Goal: Task Accomplishment & Management: Manage account settings

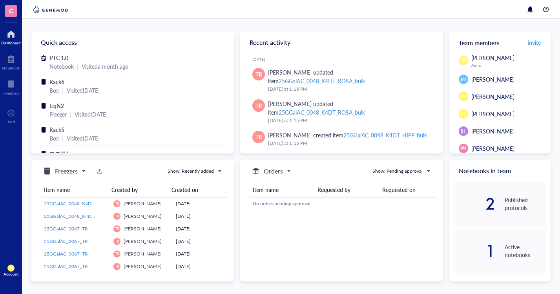
click at [9, 40] on div "Dashboard" at bounding box center [11, 42] width 20 height 5
click at [8, 37] on div at bounding box center [11, 34] width 20 height 13
click at [13, 86] on div at bounding box center [10, 84] width 17 height 13
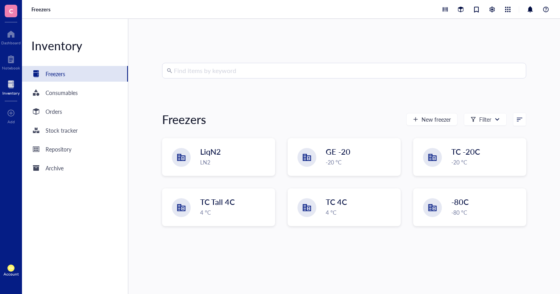
click at [233, 162] on div "LN2" at bounding box center [235, 162] width 70 height 9
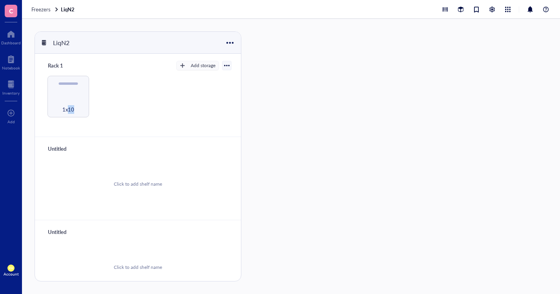
drag, startPoint x: 68, startPoint y: 85, endPoint x: 71, endPoint y: 94, distance: 9.7
click at [73, 95] on div "1x10" at bounding box center [69, 97] width 42 height 42
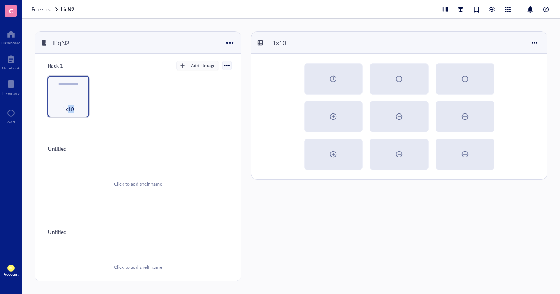
click at [71, 94] on div "1x10" at bounding box center [69, 97] width 42 height 42
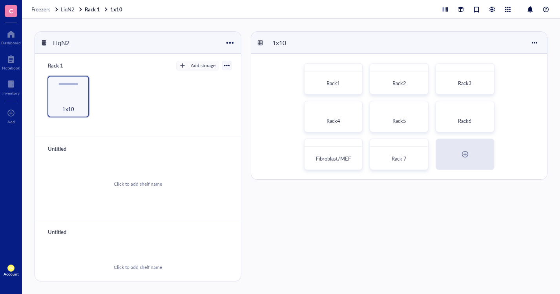
click at [315, 78] on div "Rack1" at bounding box center [334, 83] width 52 height 17
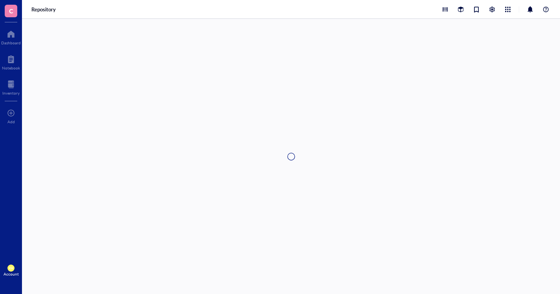
click at [315, 78] on div at bounding box center [291, 156] width 539 height 275
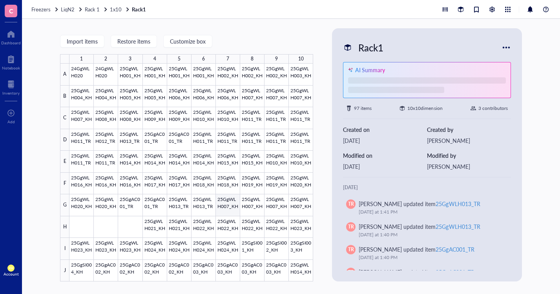
click at [231, 208] on div at bounding box center [192, 173] width 244 height 218
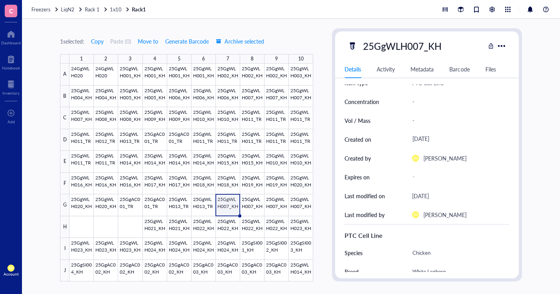
scroll to position [79, 0]
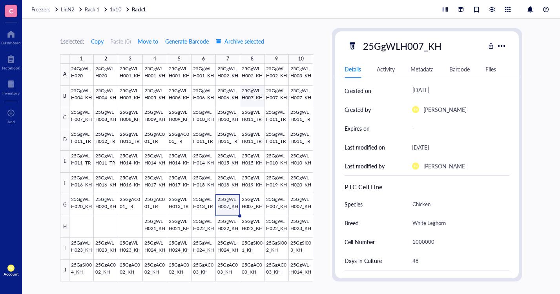
click at [247, 98] on div at bounding box center [192, 173] width 244 height 218
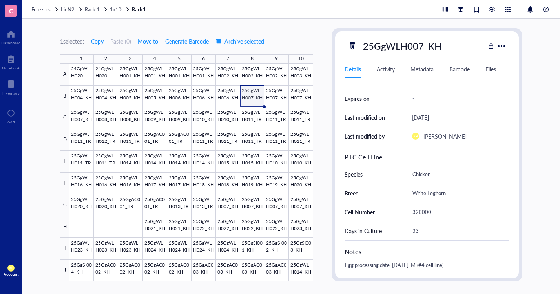
scroll to position [118, 0]
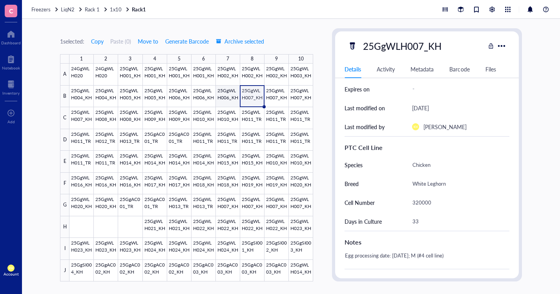
click at [220, 97] on div at bounding box center [192, 173] width 244 height 218
click at [201, 75] on div at bounding box center [192, 173] width 244 height 218
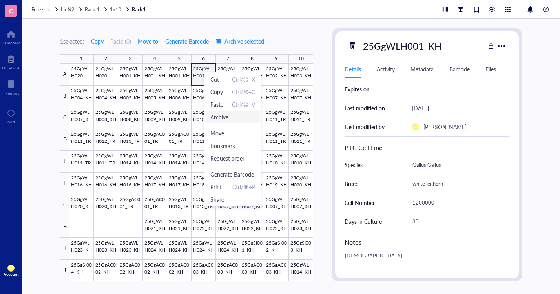
click at [234, 118] on span "Archive" at bounding box center [233, 117] width 45 height 9
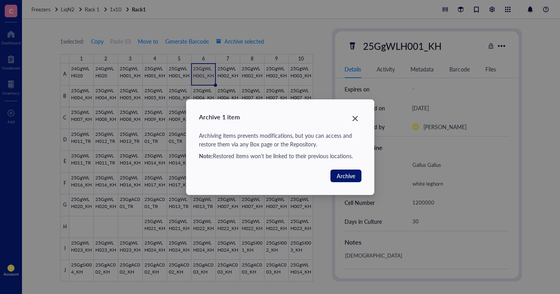
click at [346, 176] on span "Archive" at bounding box center [346, 176] width 18 height 9
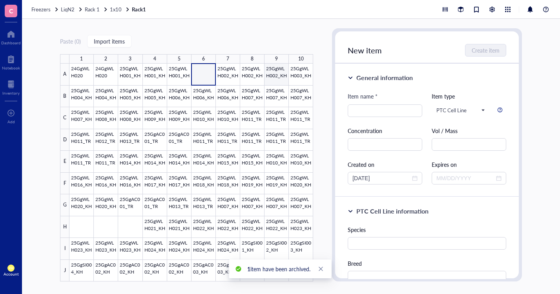
click at [275, 73] on div at bounding box center [192, 173] width 244 height 218
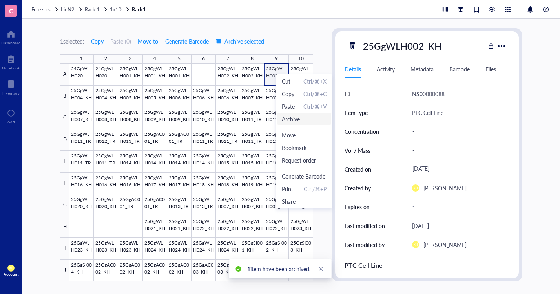
click at [300, 119] on span "Archive" at bounding box center [291, 119] width 18 height 9
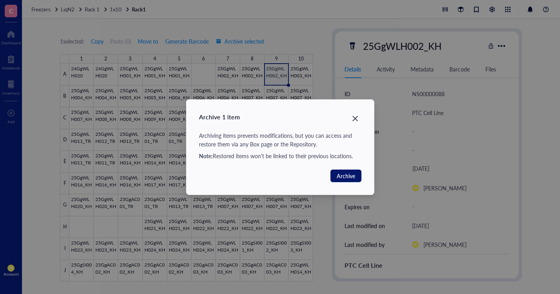
click at [341, 170] on button "Archive" at bounding box center [346, 176] width 31 height 13
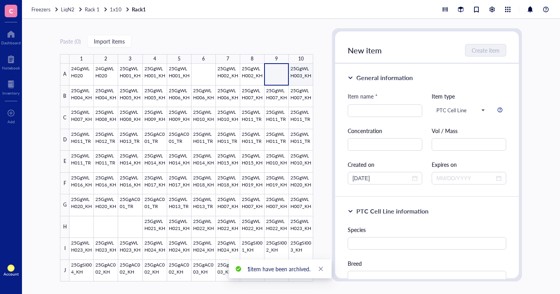
click at [303, 73] on div at bounding box center [192, 173] width 244 height 218
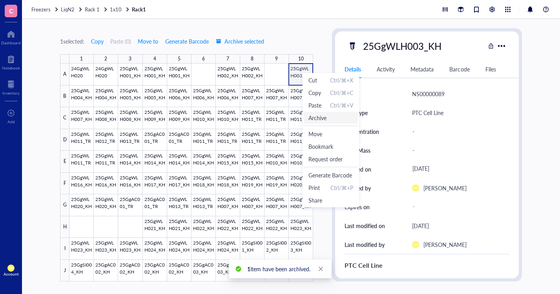
click at [325, 118] on span "Archive" at bounding box center [318, 118] width 18 height 9
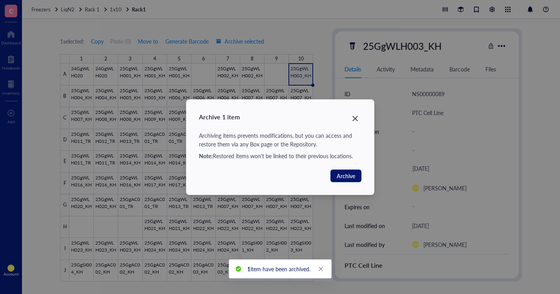
click at [343, 174] on span "Archive" at bounding box center [346, 176] width 18 height 9
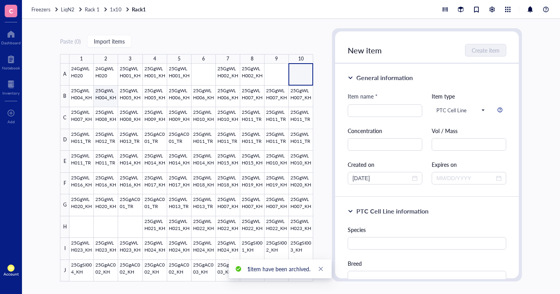
click at [108, 97] on div at bounding box center [192, 173] width 244 height 218
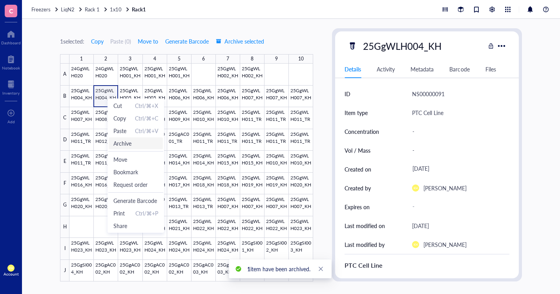
click at [142, 141] on span "Archive" at bounding box center [136, 143] width 45 height 9
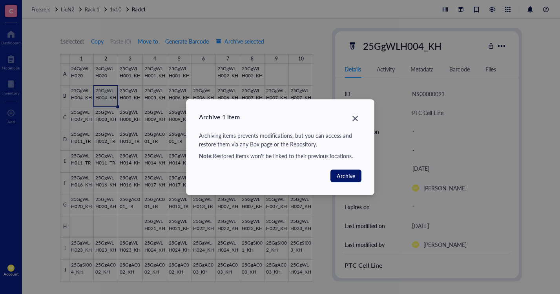
click at [348, 174] on span "Archive" at bounding box center [346, 176] width 18 height 9
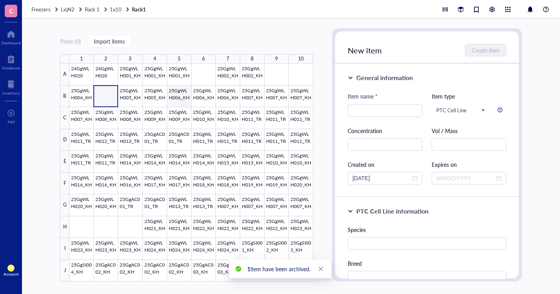
click at [162, 96] on div at bounding box center [192, 173] width 244 height 218
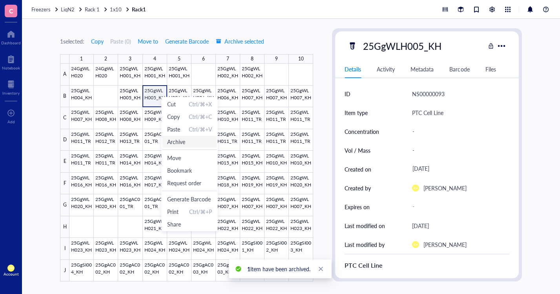
click at [181, 143] on span "Archive" at bounding box center [176, 141] width 18 height 9
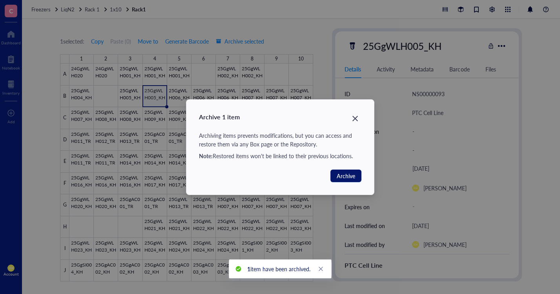
click at [346, 175] on span "Archive" at bounding box center [346, 176] width 18 height 9
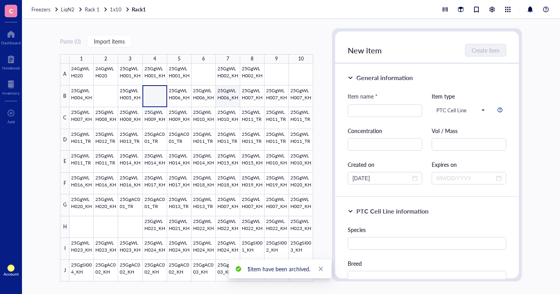
click at [227, 92] on div at bounding box center [192, 173] width 244 height 218
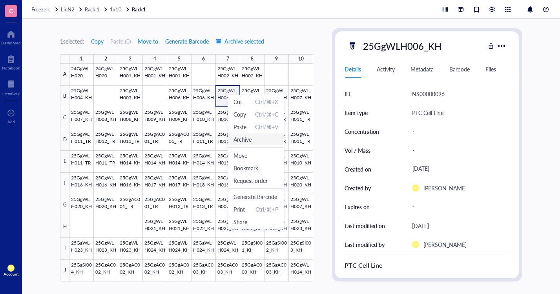
click at [264, 139] on span "Archive" at bounding box center [256, 139] width 45 height 9
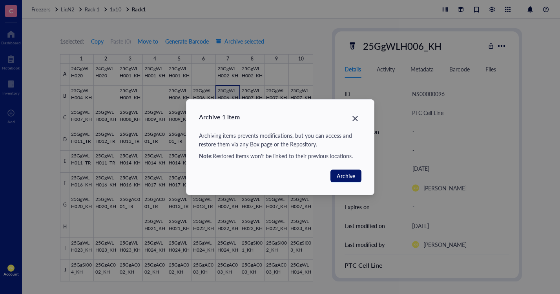
click at [344, 178] on span "Archive" at bounding box center [346, 176] width 18 height 9
